Goal: Transaction & Acquisition: Purchase product/service

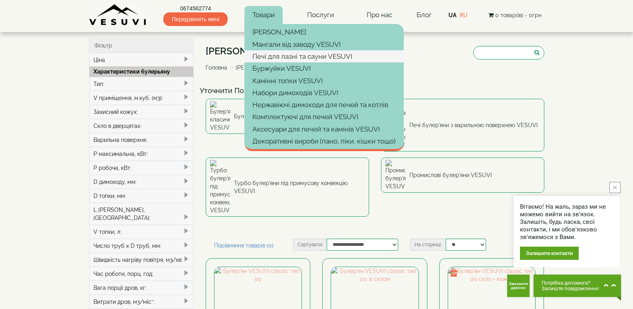
click at [285, 57] on link "Печі для лазні та сауни VESUVI" at bounding box center [324, 56] width 159 height 12
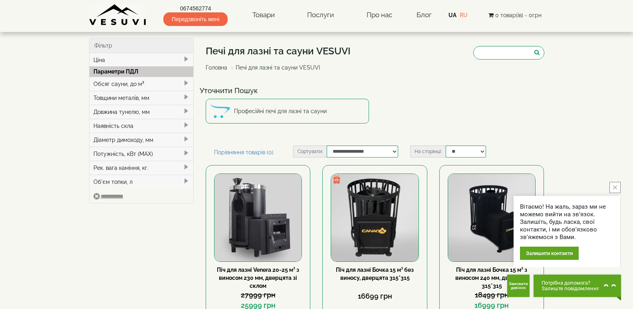
click at [186, 83] on span at bounding box center [186, 83] width 6 height 6
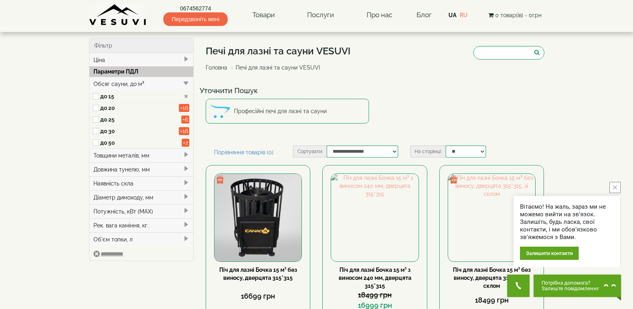
click at [185, 186] on div "Наявність скла" at bounding box center [142, 183] width 104 height 14
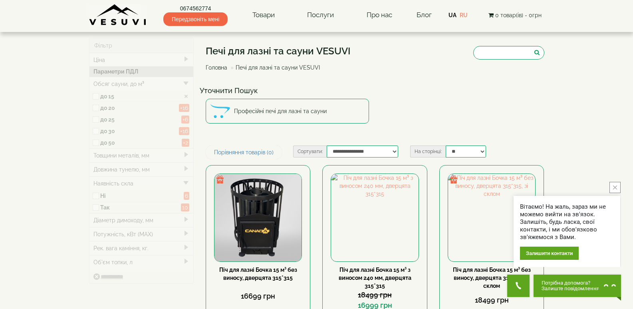
type input "*****"
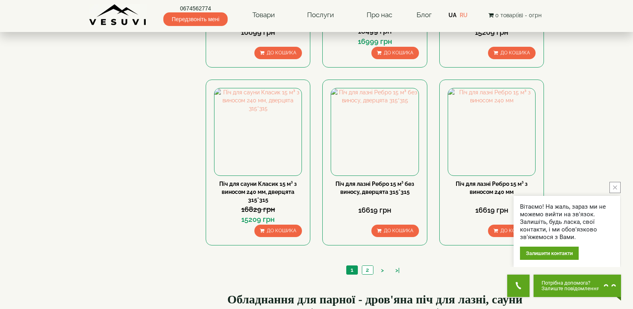
scroll to position [280, 0]
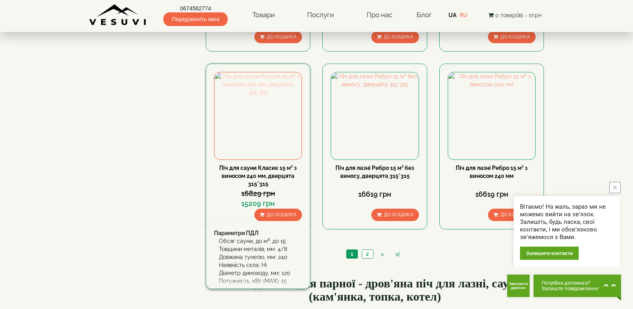
click at [278, 143] on img at bounding box center [258, 115] width 87 height 87
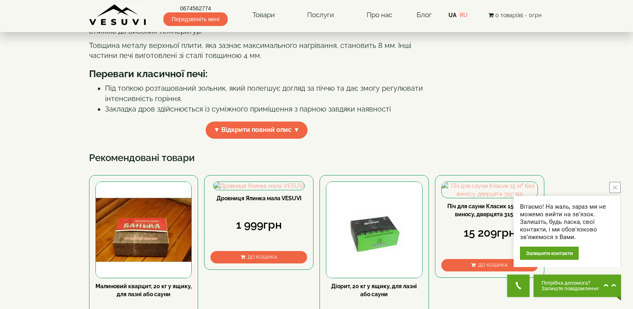
scroll to position [280, 0]
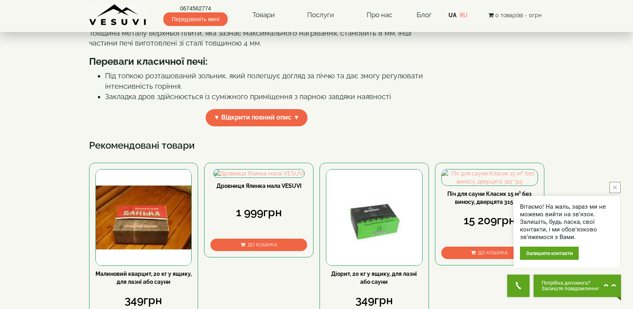
click at [296, 126] on span "▼ Відкрити повний опис ▼" at bounding box center [257, 117] width 102 height 17
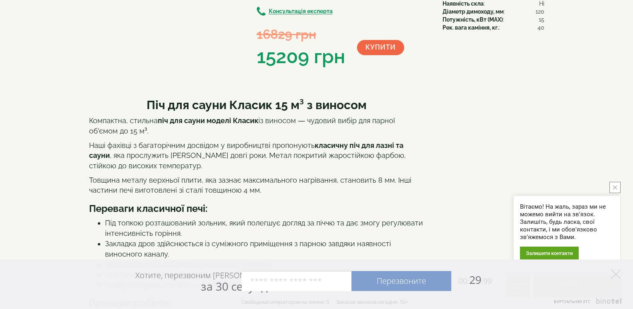
scroll to position [0, 0]
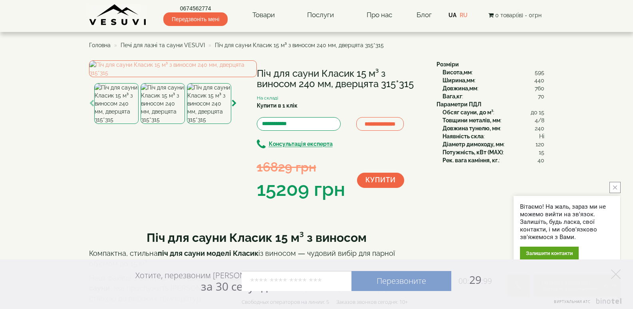
click at [617, 187] on button "close button" at bounding box center [615, 187] width 11 height 11
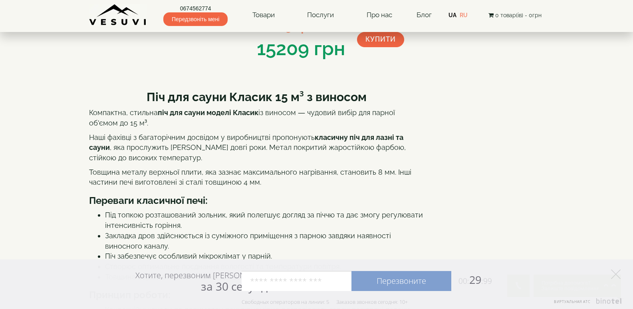
scroll to position [160, 0]
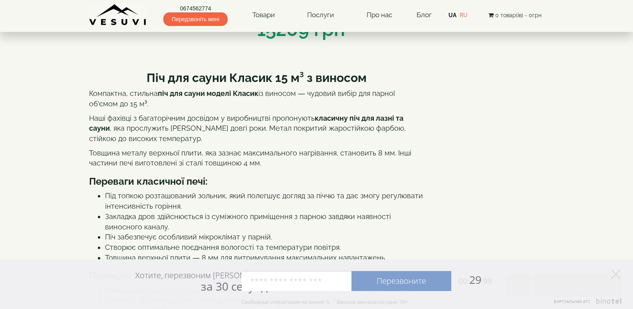
click at [621, 274] on div "Хотите, перезвоним Вам за 30 секунд? Перезвоните 00: 29 :99 Например: 067 000 0…" at bounding box center [316, 284] width 633 height 50
click at [615, 274] on icon at bounding box center [616, 274] width 10 height 10
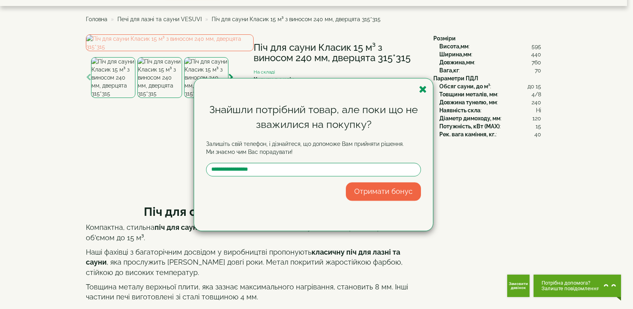
scroll to position [40, 0]
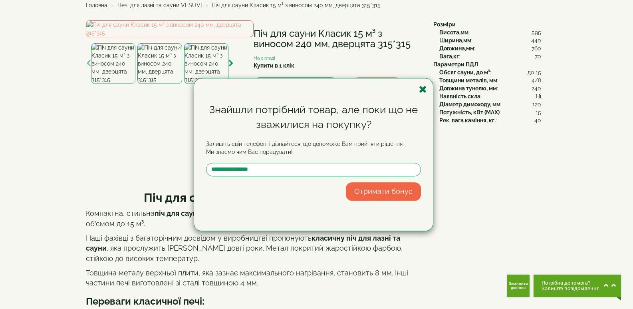
click at [426, 88] on icon "button" at bounding box center [423, 89] width 8 height 10
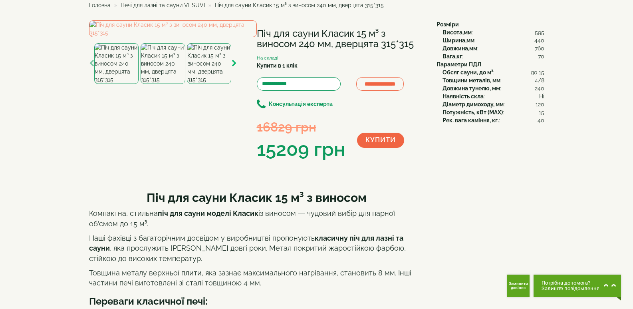
click at [234, 67] on icon "button" at bounding box center [234, 63] width 5 height 7
click at [208, 84] on img at bounding box center [209, 63] width 44 height 41
click at [161, 84] on img at bounding box center [163, 63] width 44 height 41
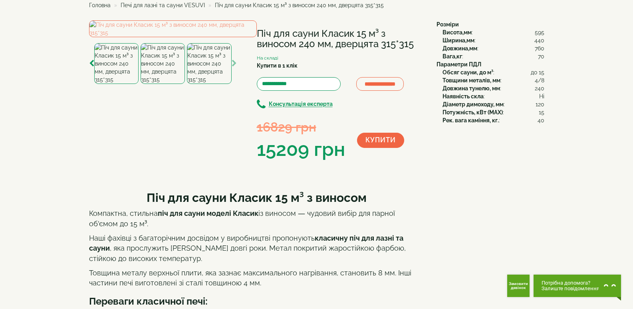
click at [234, 67] on icon "button" at bounding box center [234, 63] width 5 height 7
click at [93, 67] on icon "button" at bounding box center [91, 63] width 5 height 7
click at [125, 84] on img at bounding box center [116, 63] width 44 height 41
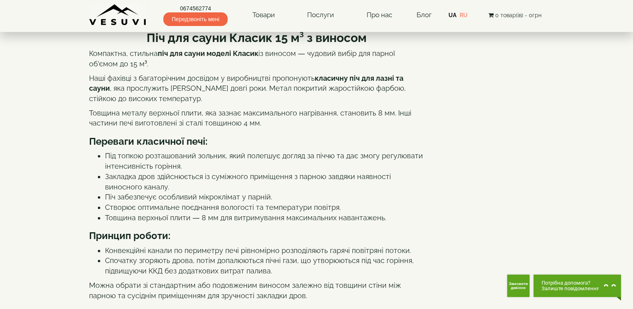
scroll to position [0, 0]
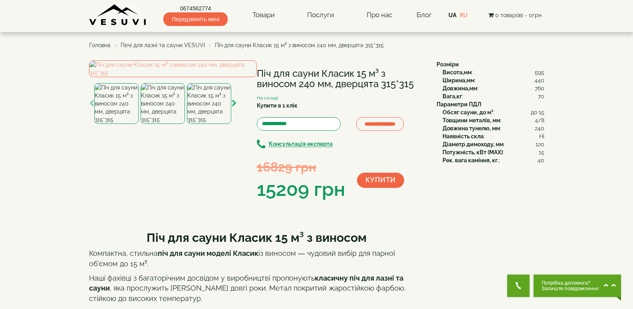
click at [235, 107] on icon "button" at bounding box center [234, 103] width 5 height 7
click at [221, 124] on img at bounding box center [209, 103] width 44 height 41
click at [183, 124] on img at bounding box center [163, 103] width 44 height 41
click at [161, 124] on img at bounding box center [163, 103] width 44 height 41
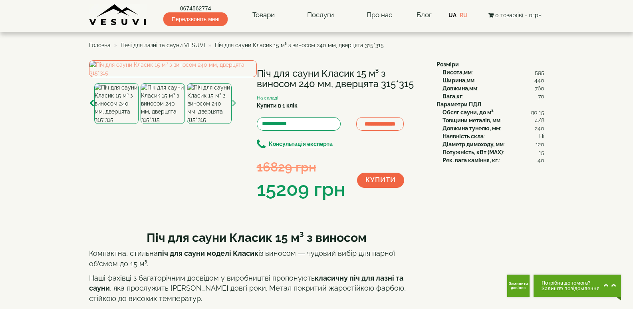
click at [112, 124] on img at bounding box center [116, 103] width 44 height 41
click at [91, 107] on icon "button" at bounding box center [91, 103] width 5 height 7
click at [109, 124] on img at bounding box center [116, 103] width 44 height 41
